Goal: Find specific page/section: Find specific page/section

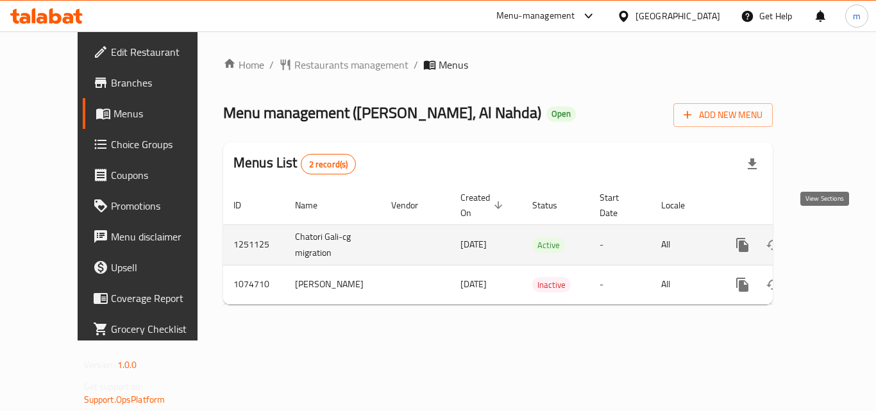
click at [827, 237] on icon "enhanced table" at bounding box center [834, 244] width 15 height 15
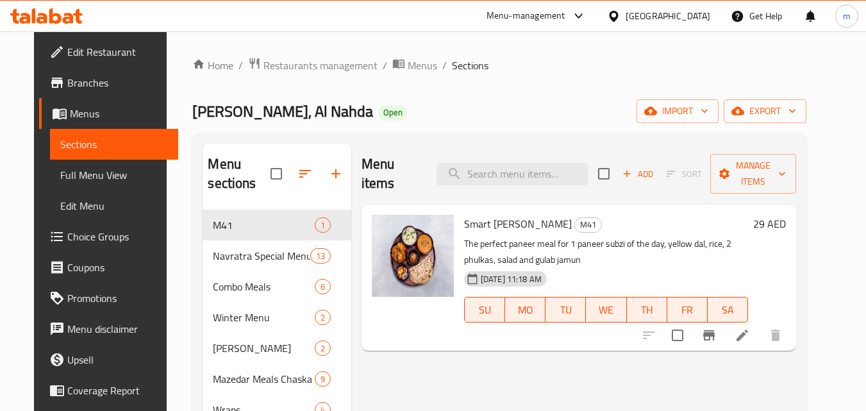
click at [67, 83] on span "Branches" at bounding box center [117, 82] width 101 height 15
click at [273, 71] on span "Restaurants management" at bounding box center [321, 65] width 114 height 15
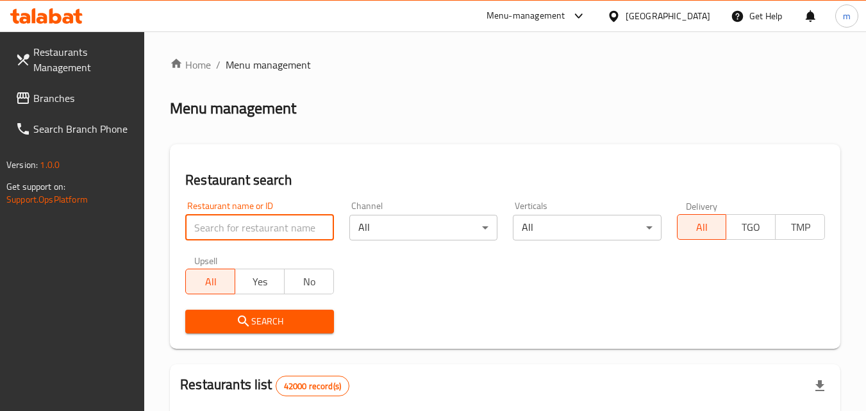
click at [258, 223] on input "search" at bounding box center [259, 228] width 148 height 26
paste input "663881"
type input "663881"
click button "Search" at bounding box center [259, 322] width 148 height 24
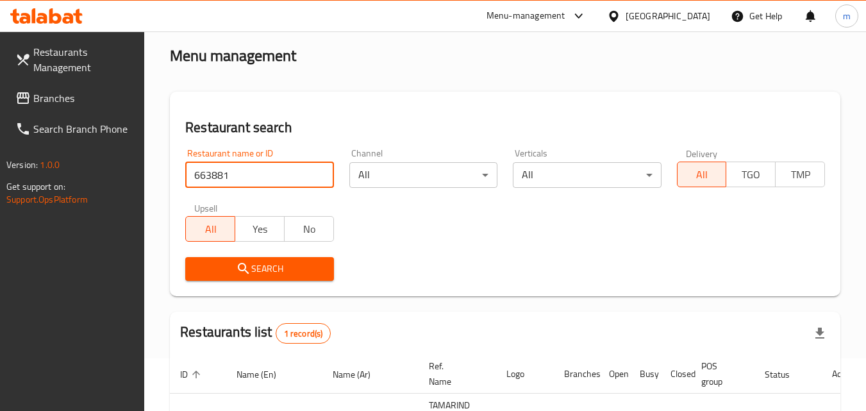
scroll to position [128, 0]
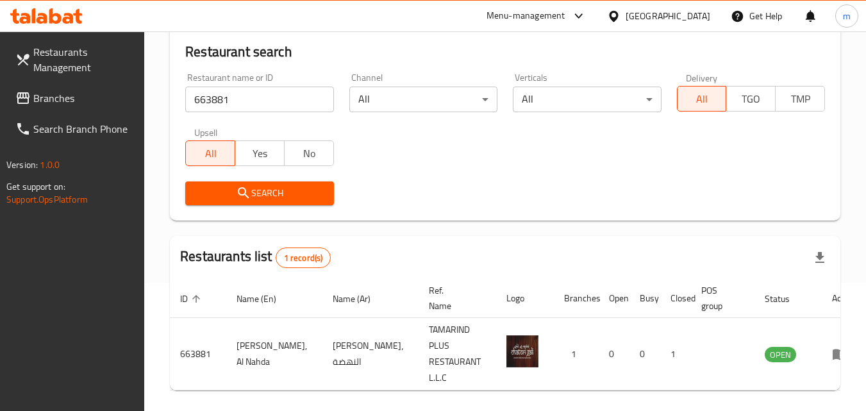
drag, startPoint x: 514, startPoint y: 382, endPoint x: 767, endPoint y: 374, distance: 253.4
click at [767, 374] on div "Home / Menu management Menu management Restaurant search Restaurant name or ID …" at bounding box center [505, 181] width 671 height 505
click at [546, 378] on div "Home / Menu management Menu management Restaurant search Restaurant name or ID …" at bounding box center [505, 181] width 671 height 505
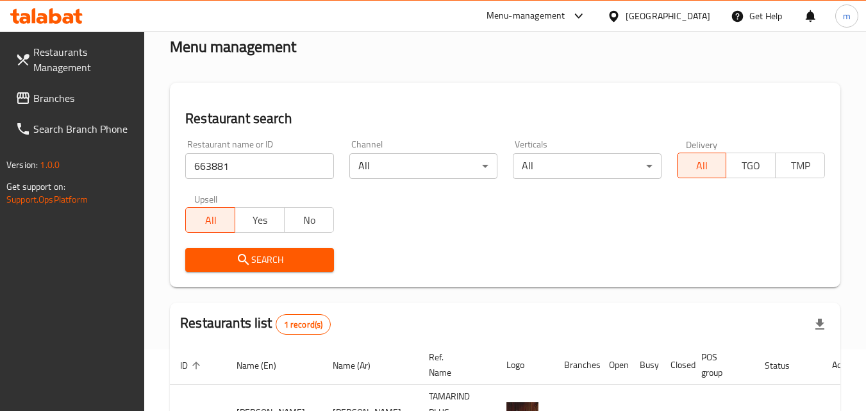
scroll to position [0, 0]
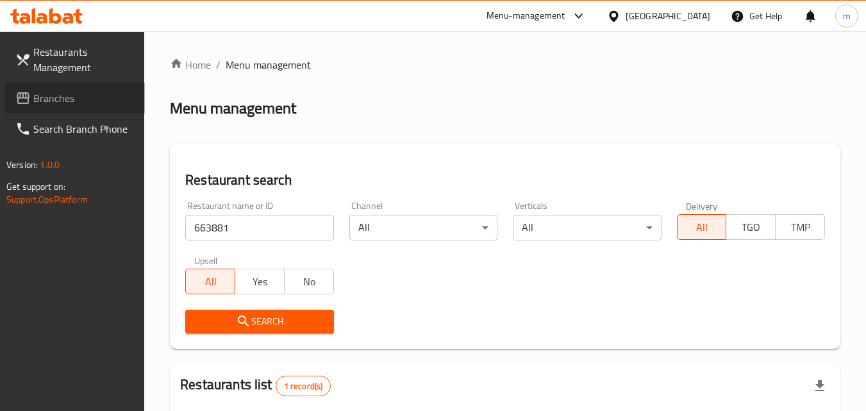
click at [60, 97] on span "Branches" at bounding box center [83, 97] width 101 height 15
